Goal: Task Accomplishment & Management: Use online tool/utility

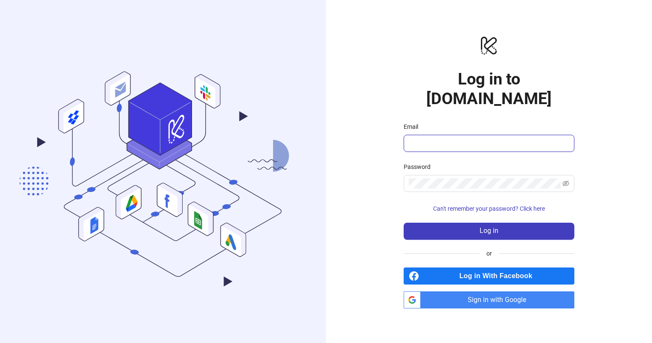
click at [440, 138] on input "Email" at bounding box center [487, 143] width 159 height 10
type input "**********"
click at [458, 175] on span at bounding box center [488, 183] width 171 height 17
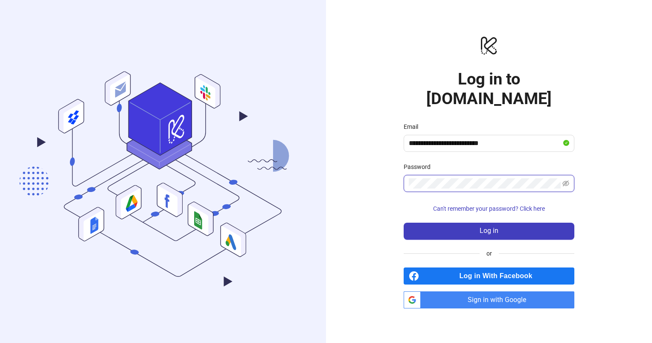
click at [403, 223] on button "Log in" at bounding box center [488, 231] width 171 height 17
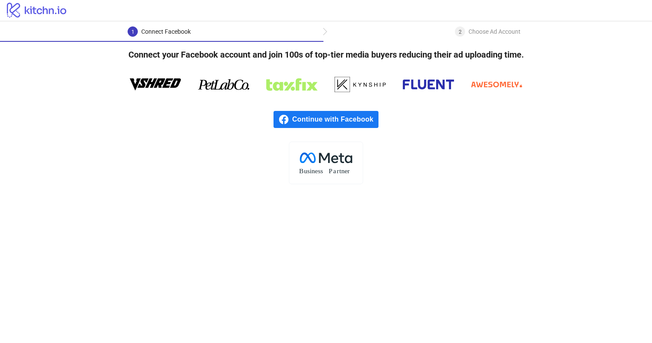
click at [334, 127] on span "Continue with Facebook" at bounding box center [335, 119] width 86 height 17
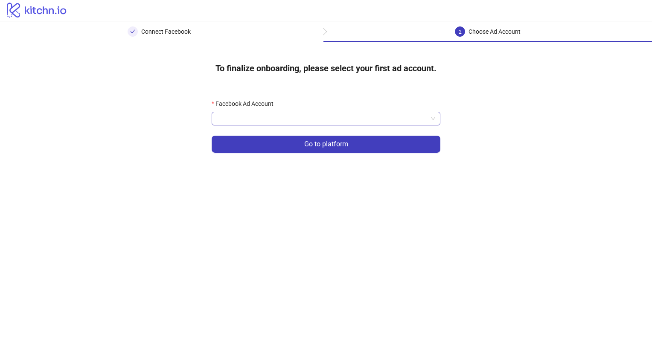
click at [312, 117] on input "Facebook Ad Account" at bounding box center [322, 118] width 211 height 13
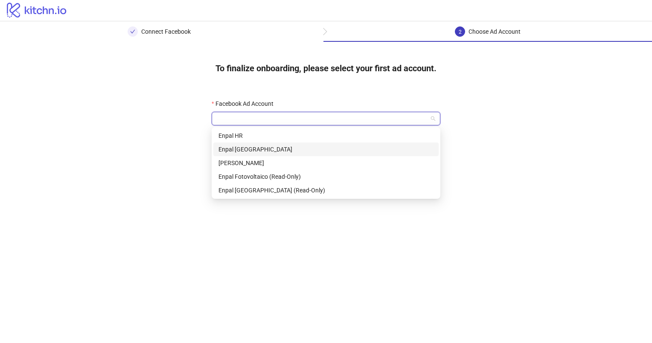
click at [310, 148] on div "Enpal Italy" at bounding box center [325, 149] width 215 height 9
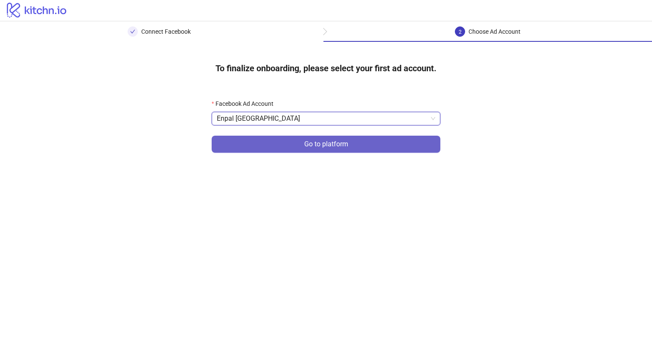
click at [333, 148] on button "Go to platform" at bounding box center [325, 144] width 229 height 17
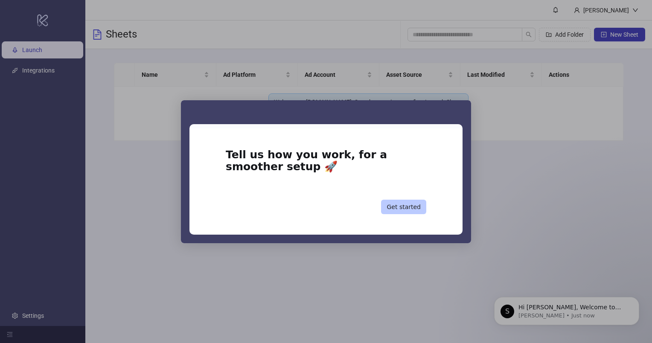
click at [397, 208] on button "Get started" at bounding box center [403, 207] width 45 height 14
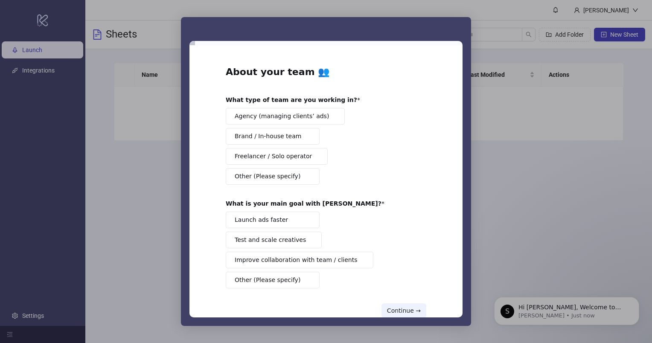
click at [276, 137] on span "Brand / In-house team" at bounding box center [268, 136] width 67 height 9
click at [304, 221] on span "Intercom messenger" at bounding box center [307, 219] width 7 height 7
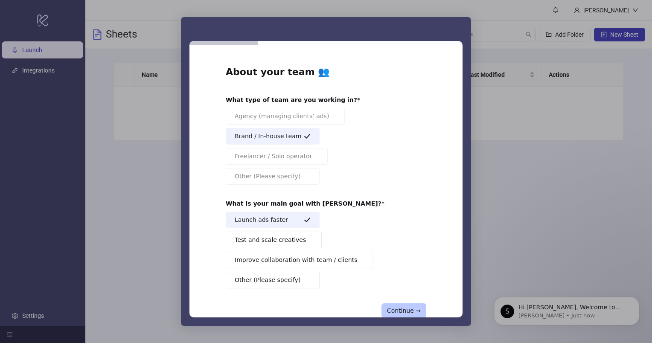
click at [400, 309] on button "Continue →" at bounding box center [403, 310] width 45 height 14
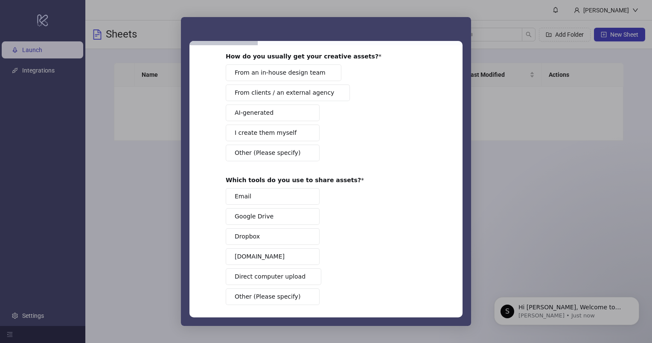
scroll to position [79, 0]
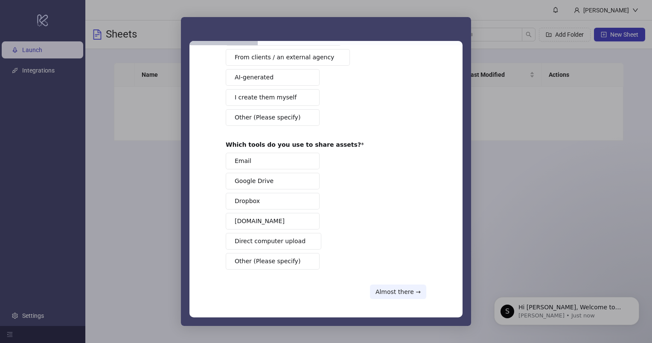
click at [274, 183] on button "Google Drive" at bounding box center [273, 181] width 94 height 17
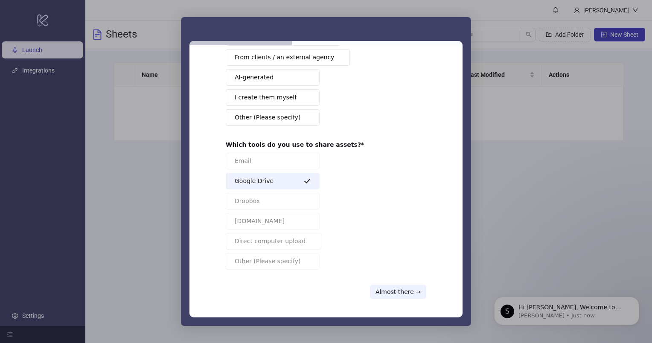
click at [300, 180] on button "Google Drive" at bounding box center [273, 181] width 94 height 17
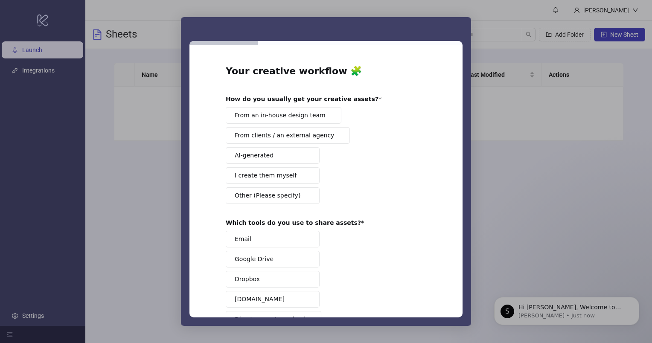
scroll to position [0, 0]
click at [290, 179] on button "I create them myself" at bounding box center [273, 176] width 94 height 17
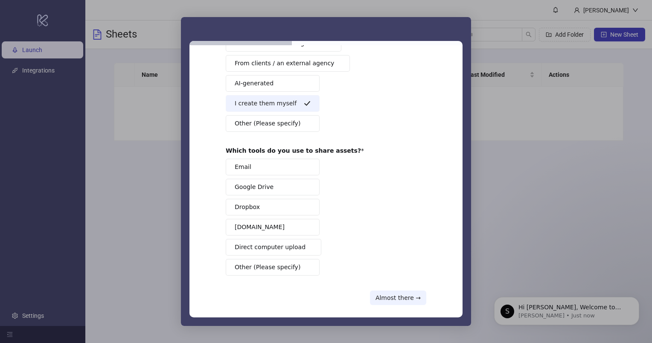
scroll to position [79, 0]
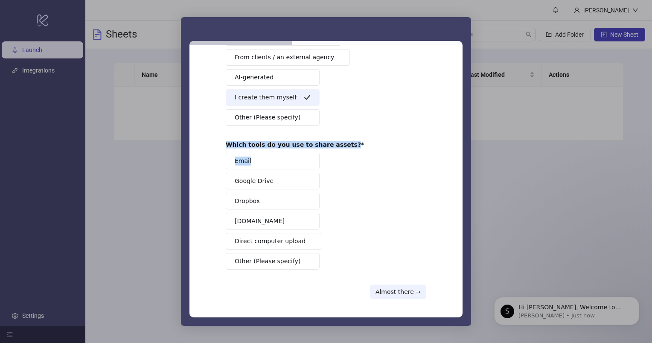
drag, startPoint x: 220, startPoint y: 145, endPoint x: 359, endPoint y: 150, distance: 138.7
click at [359, 150] on div "Your creative workflow 🧩 How do you usually get your creative assets? From an i…" at bounding box center [325, 181] width 273 height 272
drag, startPoint x: 359, startPoint y: 150, endPoint x: 329, endPoint y: 151, distance: 29.9
click at [329, 151] on div "Which tools do you use to share assets? Email Google Drive Dropbox Frame.io Dir…" at bounding box center [326, 205] width 200 height 129
click at [335, 165] on div "Email Google Drive Dropbox Frame.io Direct computer upload Other (Please specif…" at bounding box center [326, 211] width 200 height 117
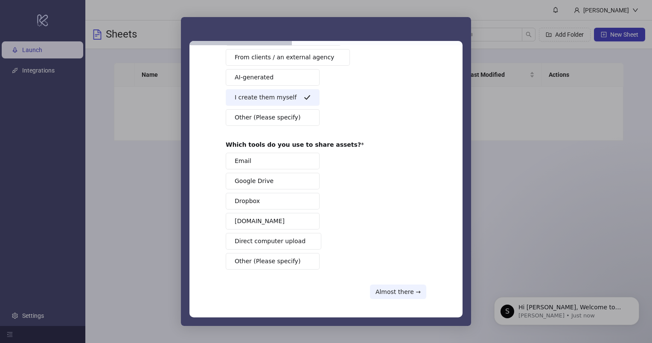
click at [289, 257] on span "Other (Please specify)" at bounding box center [268, 261] width 66 height 9
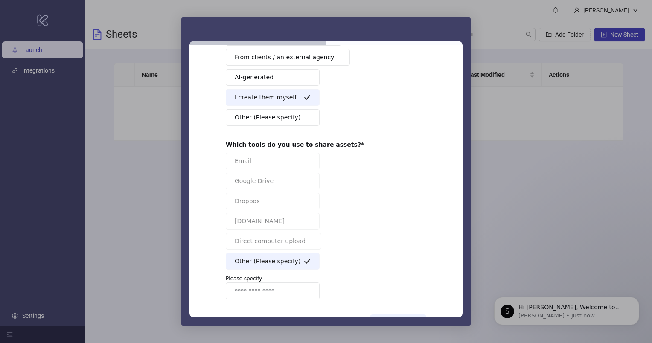
click at [282, 288] on input "Enter response" at bounding box center [273, 290] width 94 height 17
type input "**********"
click at [382, 240] on div "**********" at bounding box center [326, 226] width 200 height 147
click at [264, 264] on button "Other (Please specify)" at bounding box center [273, 261] width 94 height 17
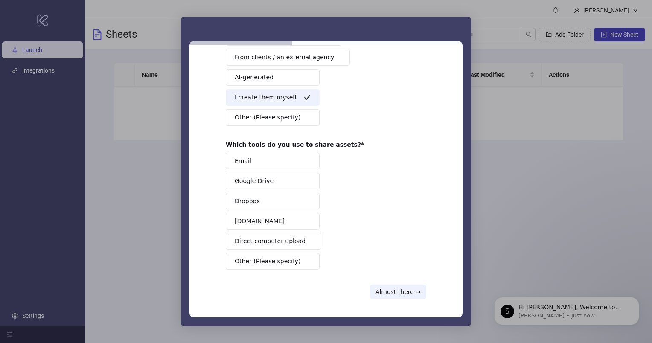
click at [264, 261] on span "Other (Please specify)" at bounding box center [268, 261] width 66 height 9
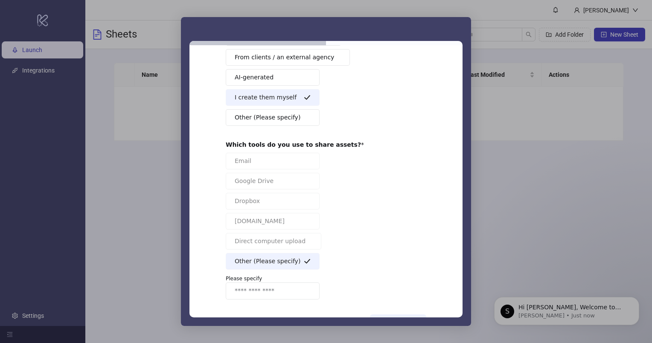
click at [269, 285] on input "Enter response" at bounding box center [273, 290] width 94 height 17
type input "*"
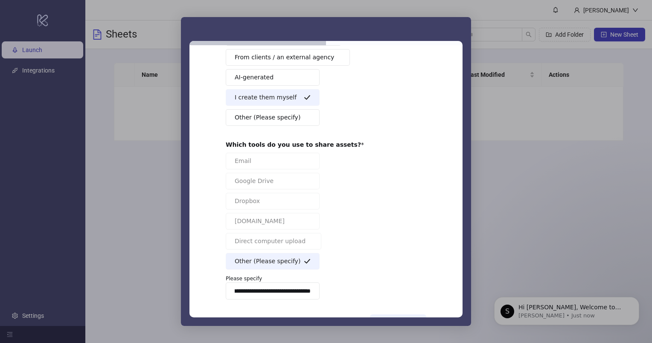
type input "**********"
click at [350, 287] on div "**********" at bounding box center [326, 226] width 200 height 147
click at [302, 287] on input "**********" at bounding box center [273, 290] width 94 height 17
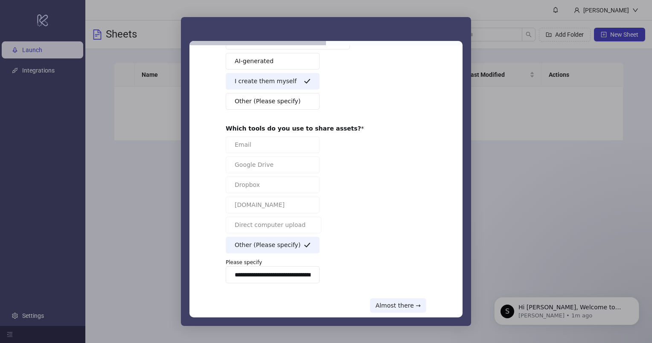
scroll to position [109, 0]
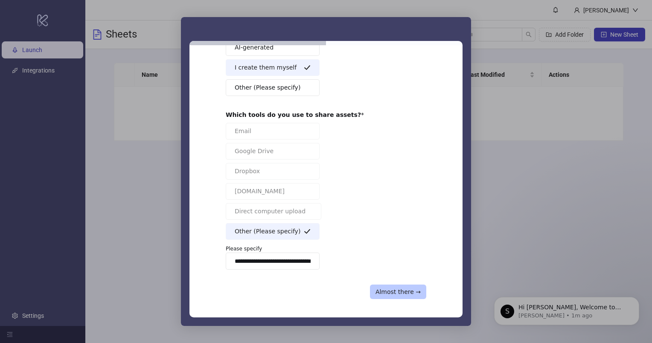
click at [394, 284] on button "Almost there →" at bounding box center [398, 291] width 56 height 14
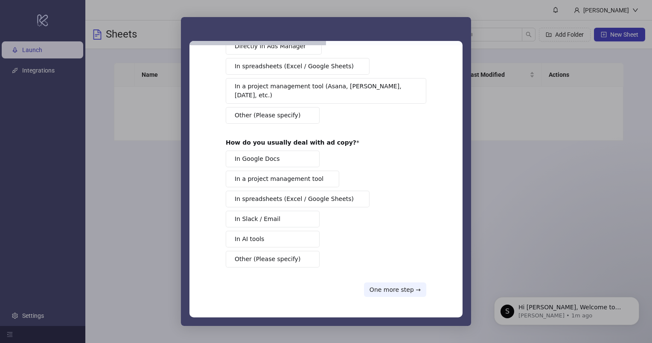
scroll to position [0, 0]
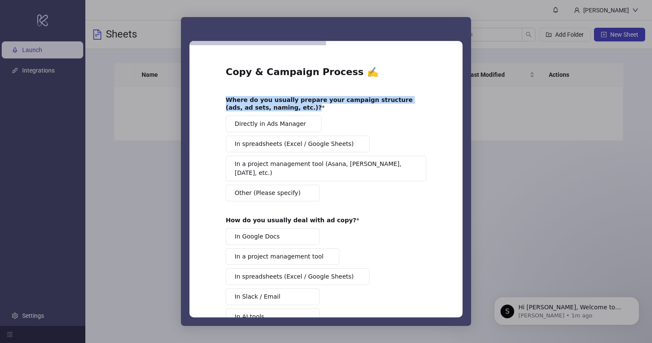
drag, startPoint x: 222, startPoint y: 97, endPoint x: 344, endPoint y: 109, distance: 122.6
click at [344, 109] on div "Copy & Campaign Process ✍️ Where do you usually prepare your campaign structure…" at bounding box center [325, 181] width 273 height 272
drag, startPoint x: 344, startPoint y: 109, endPoint x: 275, endPoint y: 107, distance: 68.7
click at [275, 107] on div "Where do you usually prepare your campaign structure (ads, ad sets, naming, etc…" at bounding box center [320, 103] width 188 height 15
click at [276, 125] on span "Directly in Ads Manager" at bounding box center [270, 123] width 71 height 9
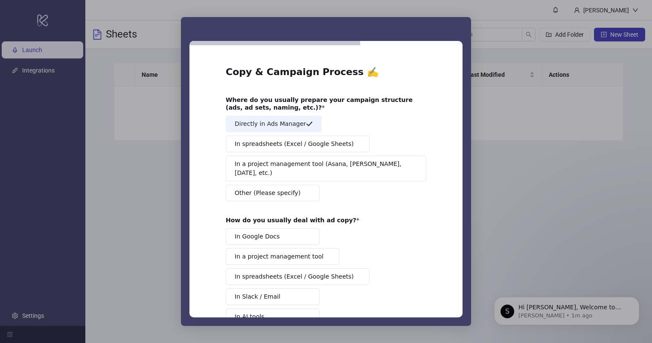
click at [348, 188] on div "Directly in Ads Manager In spreadsheets (Excel / Google Sheets) In a project ma…" at bounding box center [326, 159] width 200 height 86
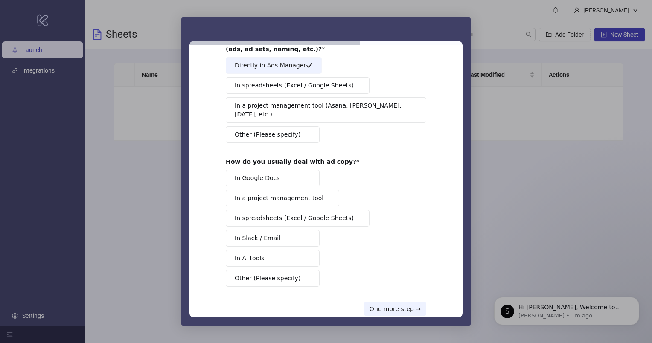
scroll to position [67, 0]
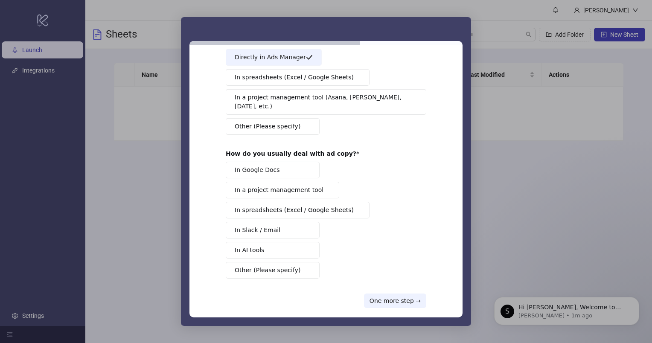
click at [275, 162] on button "In Google Docs" at bounding box center [273, 170] width 94 height 17
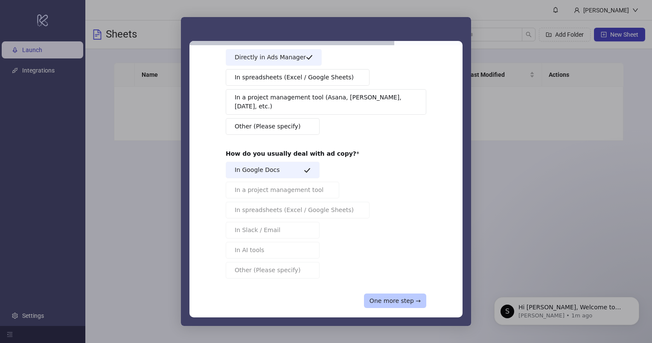
click at [397, 293] on button "One more step →" at bounding box center [395, 300] width 62 height 14
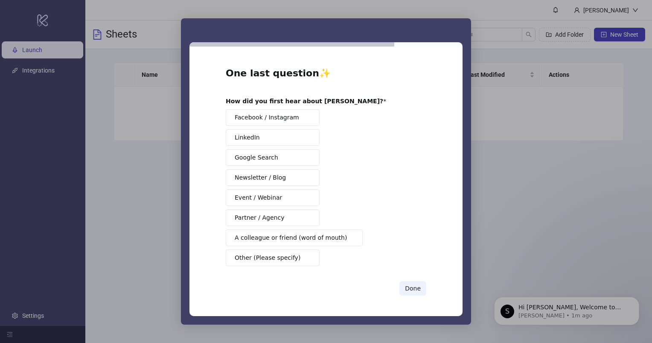
scroll to position [0, 0]
click at [307, 237] on span "A colleague or friend (word of mouth)" at bounding box center [291, 237] width 112 height 9
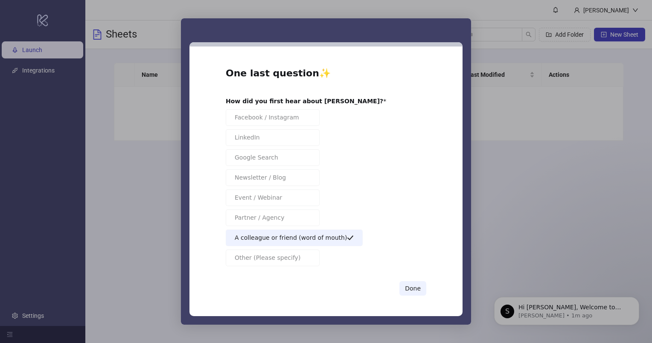
click at [416, 279] on div "One last question ✨ How did you first hear about Kitchn? Facebook / Instagram L…" at bounding box center [326, 181] width 200 height 229
click at [416, 284] on button "Done" at bounding box center [412, 288] width 27 height 14
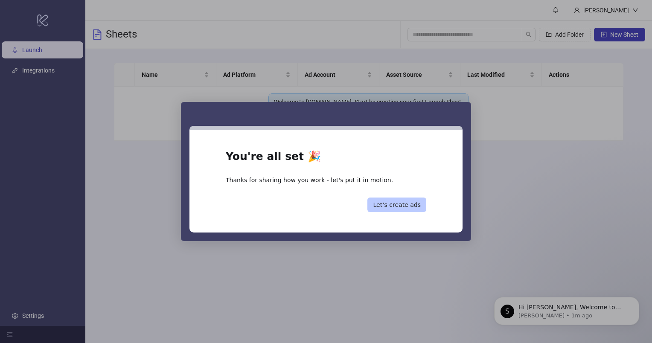
click at [403, 206] on button "Let’s create ads" at bounding box center [396, 204] width 59 height 14
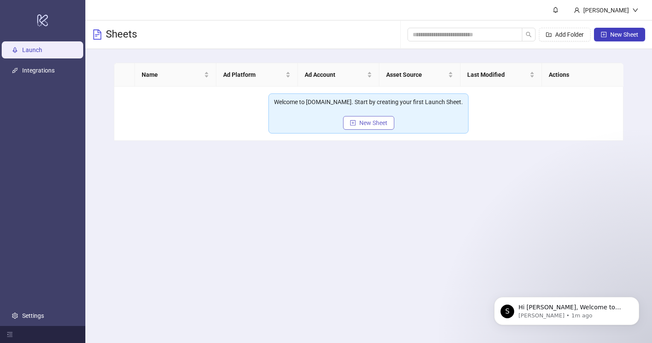
click at [370, 123] on span "New Sheet" at bounding box center [373, 122] width 28 height 7
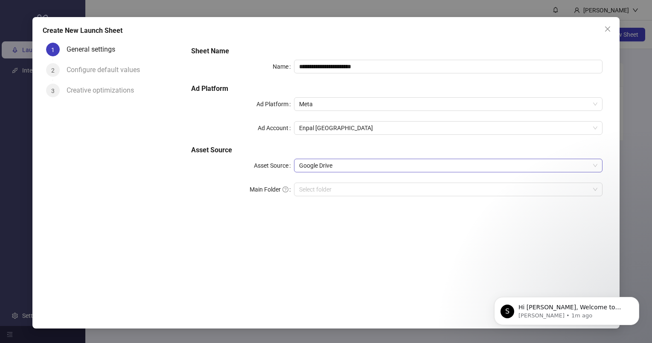
click at [340, 167] on span "Google Drive" at bounding box center [448, 165] width 298 height 13
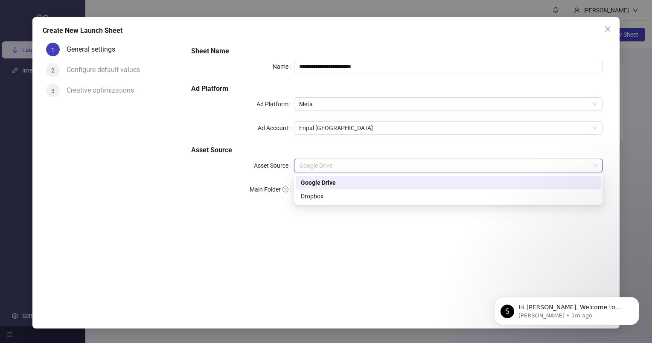
click at [340, 167] on span "Google Drive" at bounding box center [448, 165] width 298 height 13
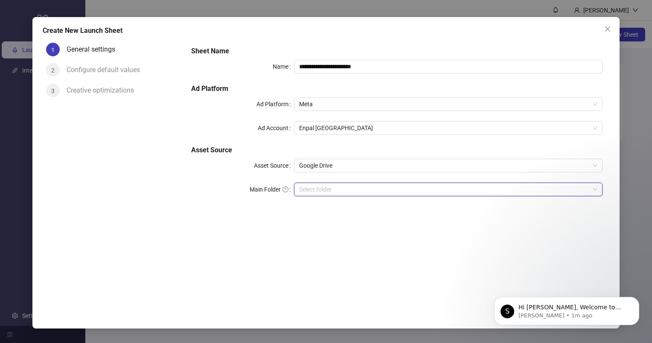
click at [345, 185] on input "Main Folder" at bounding box center [444, 189] width 290 height 13
click at [639, 296] on button "Dismiss notification" at bounding box center [636, 299] width 11 height 11
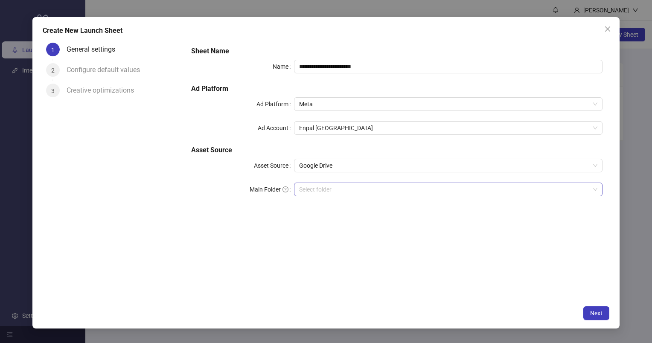
click at [408, 188] on input "Main Folder" at bounding box center [444, 189] width 290 height 13
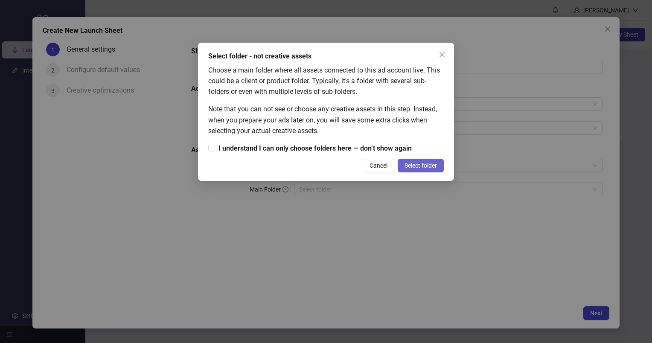
click at [415, 167] on span "Select folder" at bounding box center [420, 165] width 32 height 7
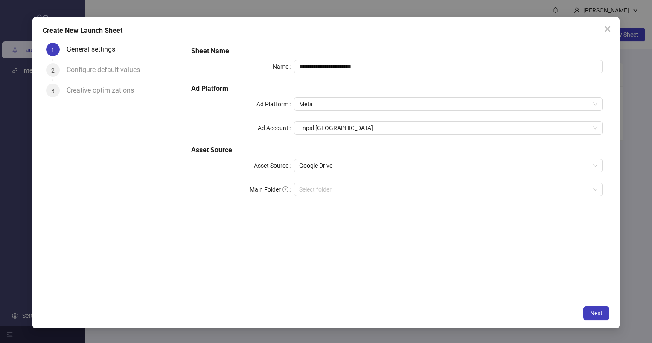
click at [446, 181] on div "**********" at bounding box center [396, 126] width 417 height 167
click at [438, 188] on input "Main Folder" at bounding box center [444, 189] width 290 height 13
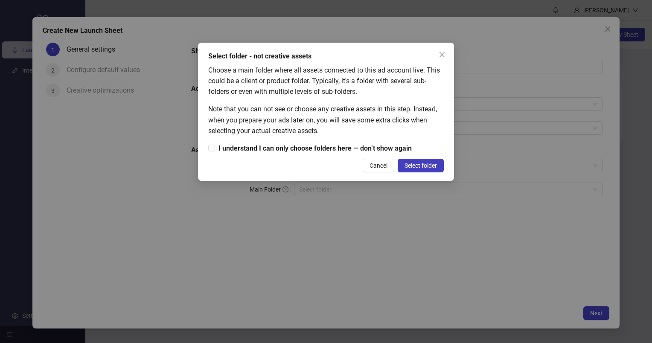
click at [403, 161] on button "Select folder" at bounding box center [420, 166] width 46 height 14
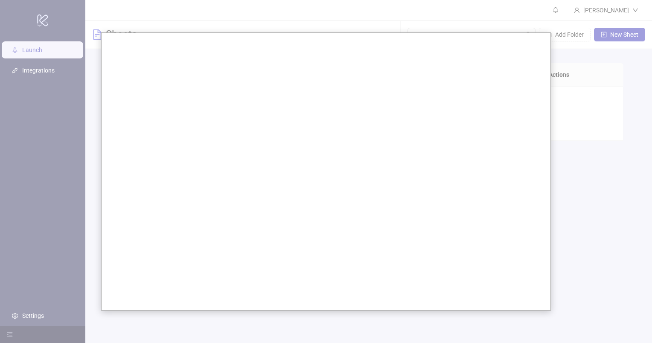
click at [559, 82] on div at bounding box center [326, 171] width 652 height 343
drag, startPoint x: 563, startPoint y: 104, endPoint x: 548, endPoint y: 125, distance: 25.4
click at [560, 107] on div at bounding box center [326, 171] width 652 height 343
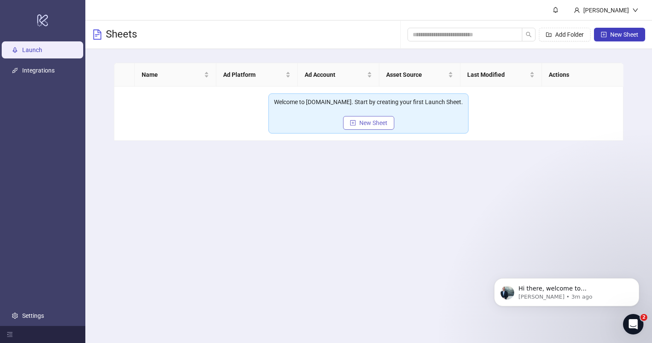
click at [385, 123] on span "New Sheet" at bounding box center [373, 122] width 28 height 7
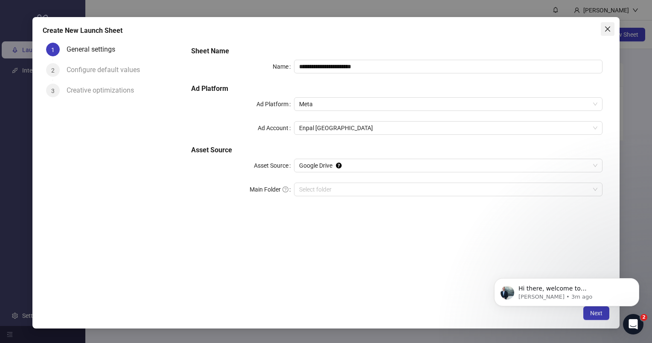
click at [608, 25] on button "Close" at bounding box center [607, 29] width 14 height 14
